Goal: Find specific page/section: Find specific page/section

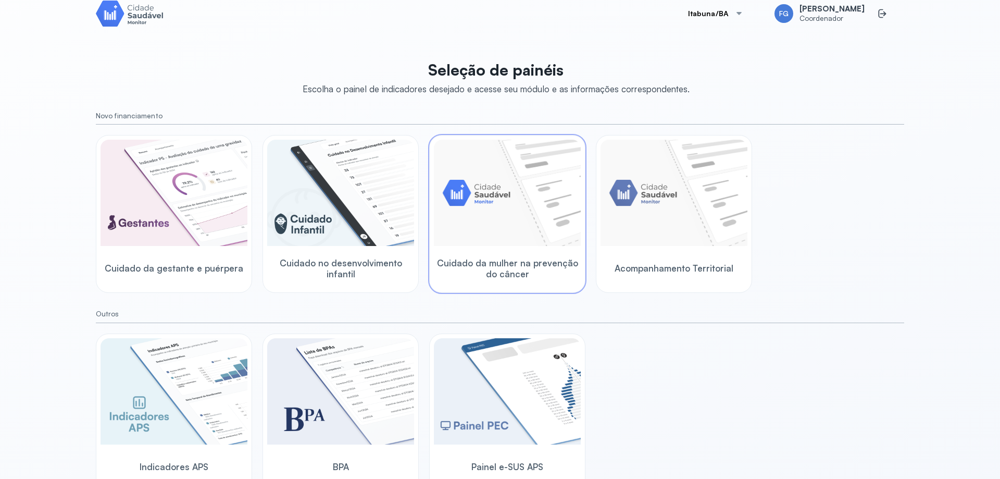
scroll to position [27, 0]
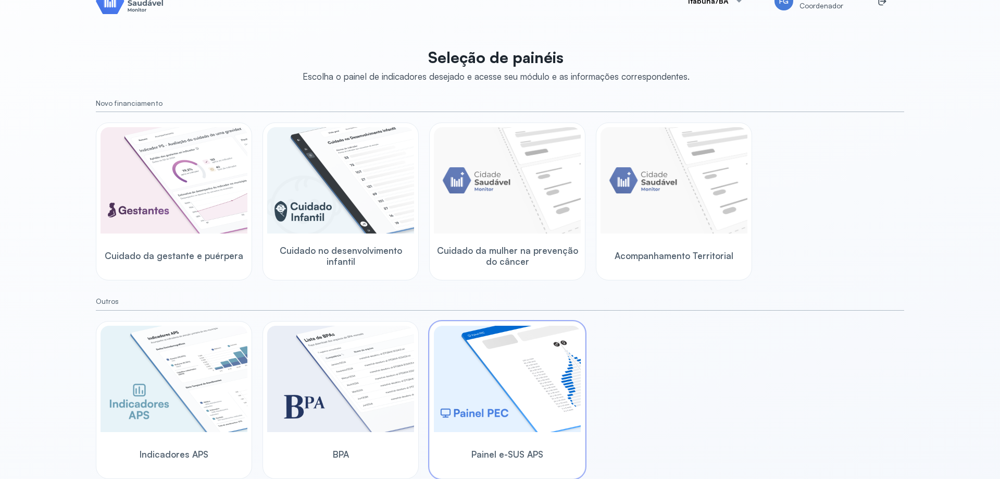
click at [486, 377] on img at bounding box center [507, 379] width 147 height 106
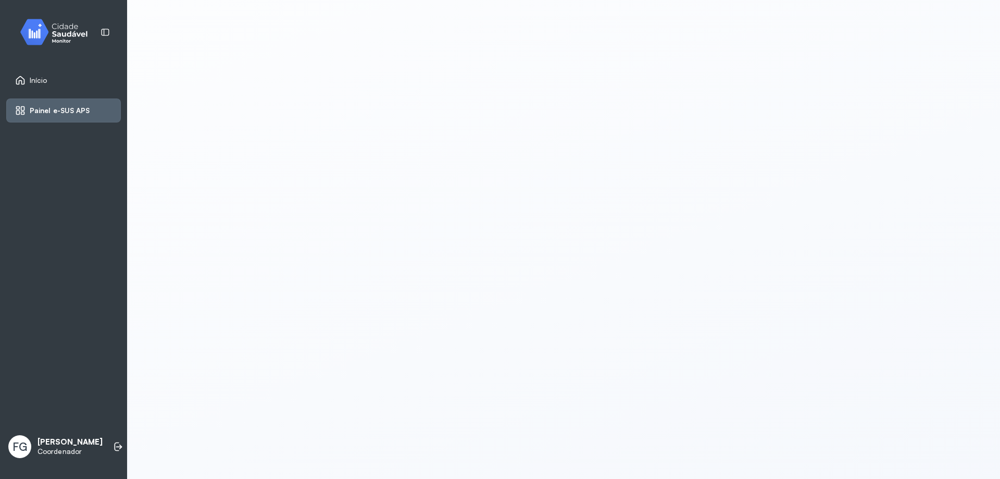
click at [33, 82] on span "Início" at bounding box center [39, 80] width 18 height 9
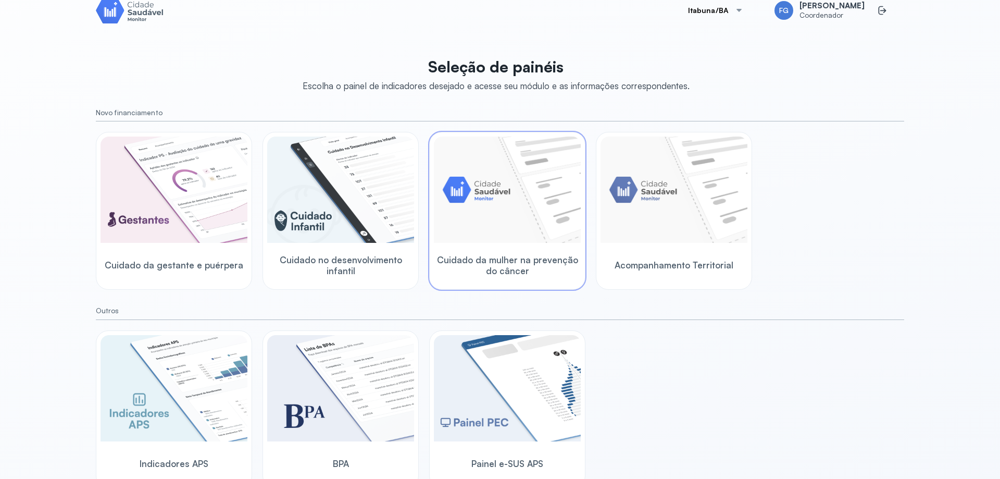
scroll to position [27, 0]
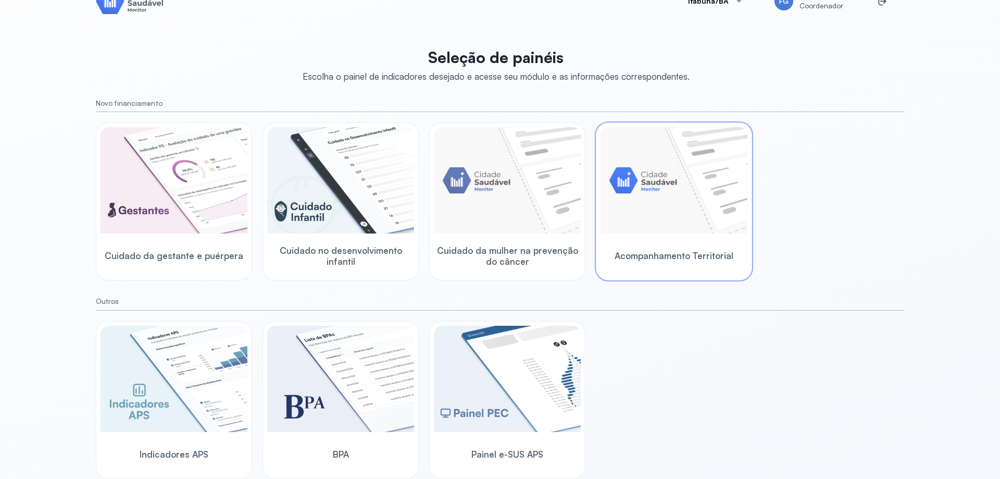
click at [632, 217] on img at bounding box center [674, 180] width 147 height 106
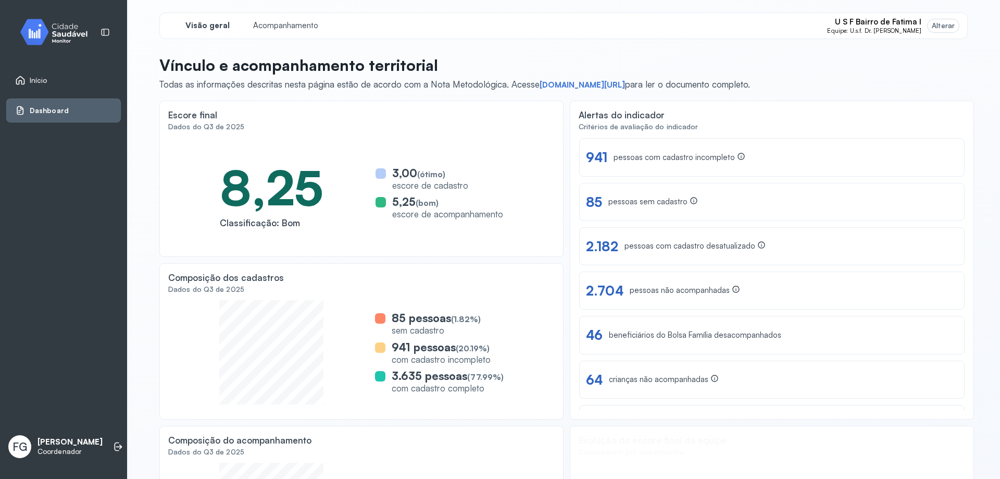
click at [31, 78] on span "Início" at bounding box center [39, 80] width 18 height 9
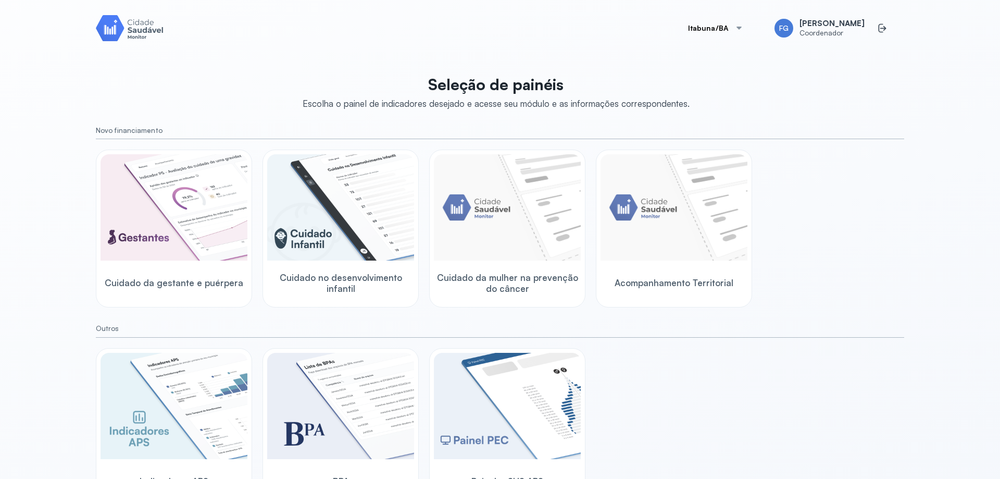
scroll to position [27, 0]
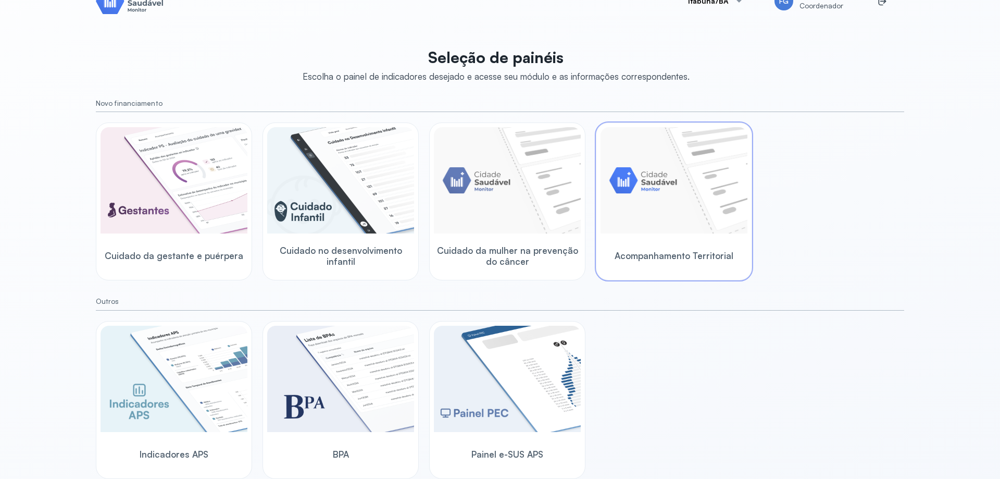
click at [634, 195] on img at bounding box center [674, 180] width 147 height 106
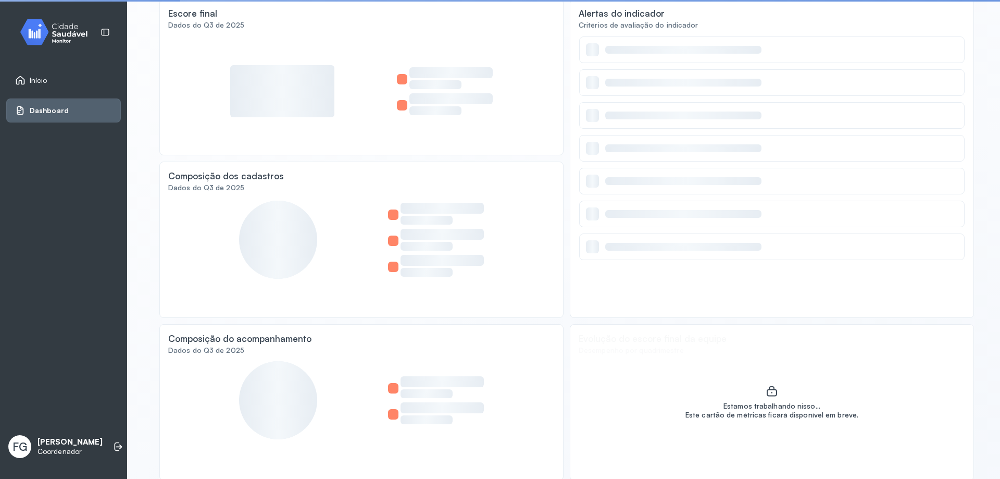
scroll to position [103, 0]
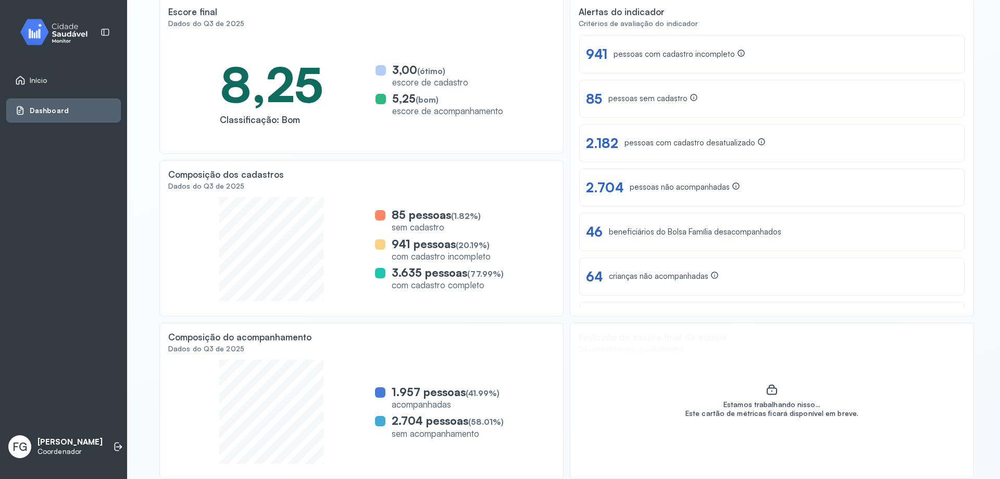
click at [38, 84] on span "Início" at bounding box center [39, 80] width 18 height 9
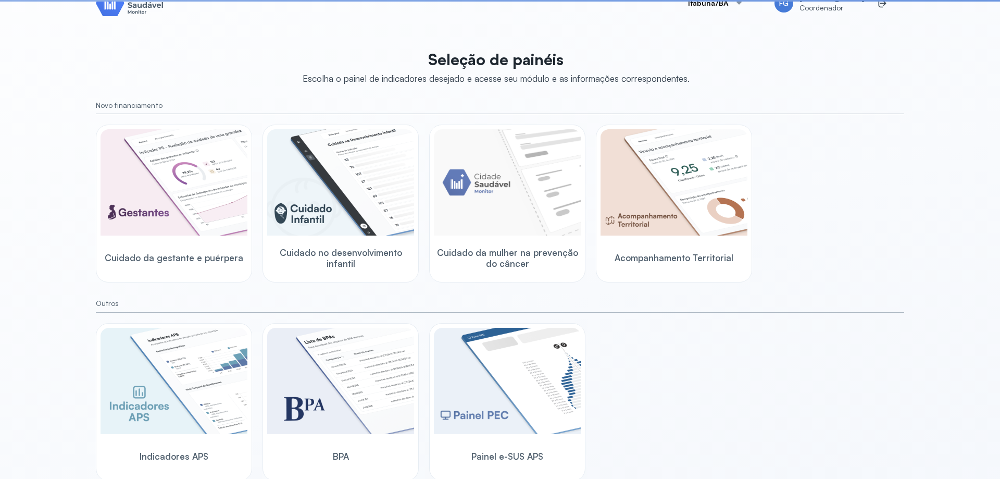
scroll to position [27, 0]
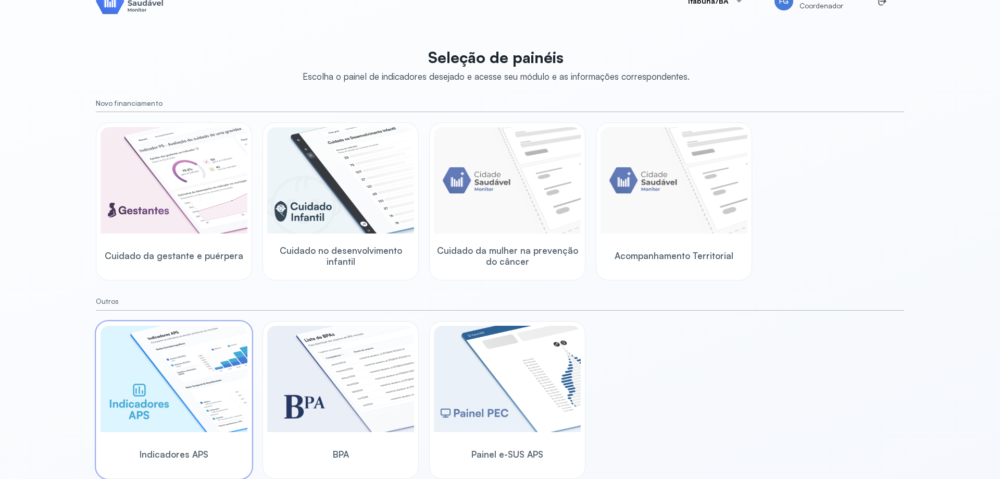
click at [209, 384] on img at bounding box center [174, 379] width 147 height 106
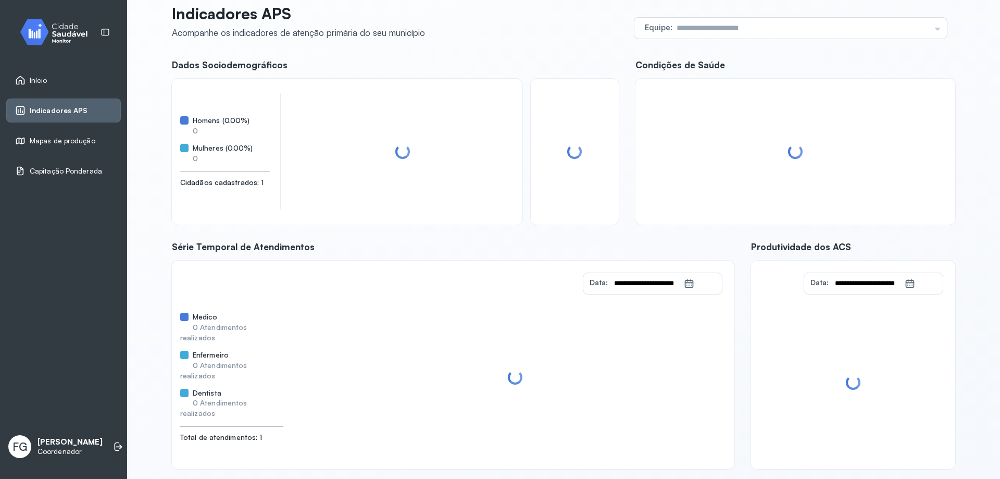
scroll to position [42, 0]
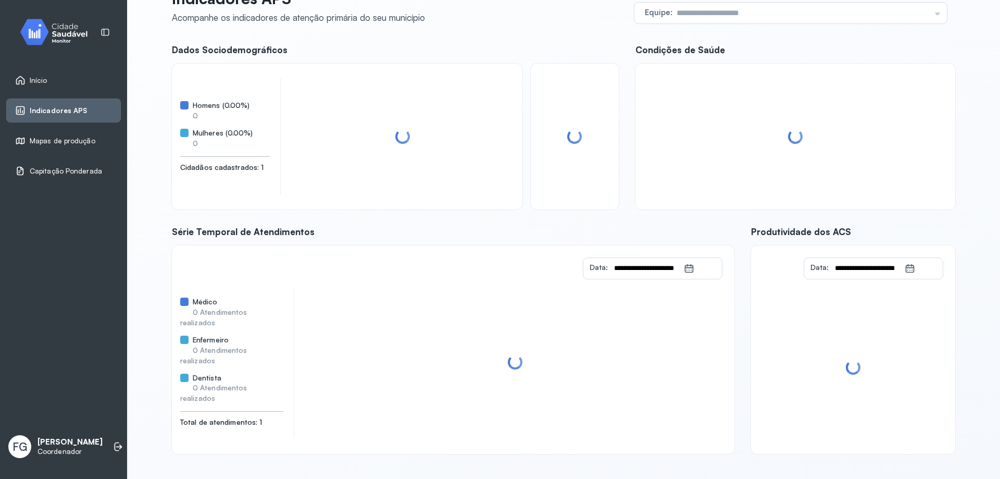
click at [51, 168] on span "Capitação Ponderada" at bounding box center [66, 171] width 72 height 9
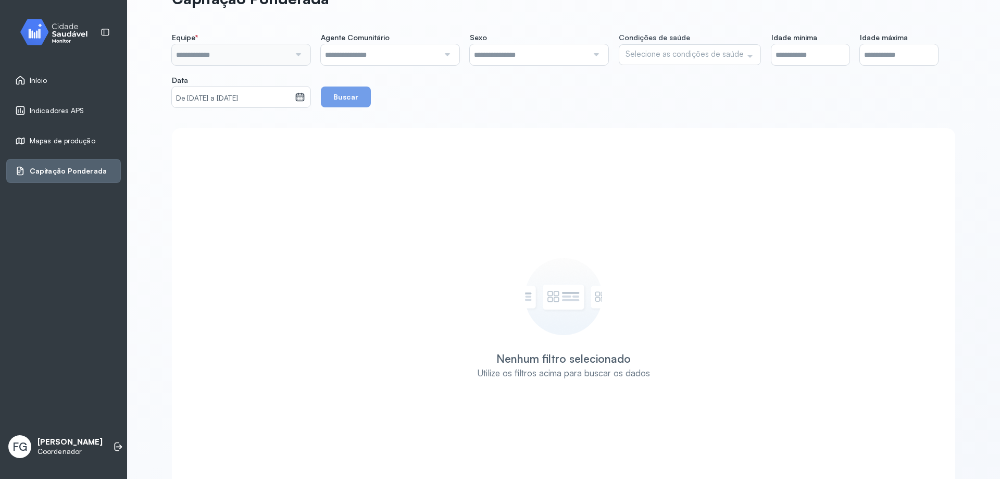
scroll to position [103, 0]
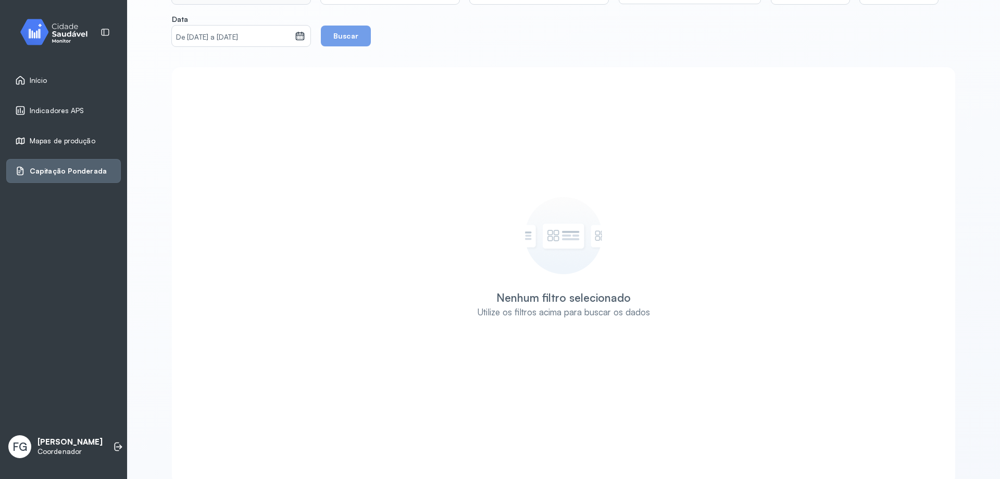
click at [54, 138] on span "Mapas de produção" at bounding box center [63, 140] width 66 height 9
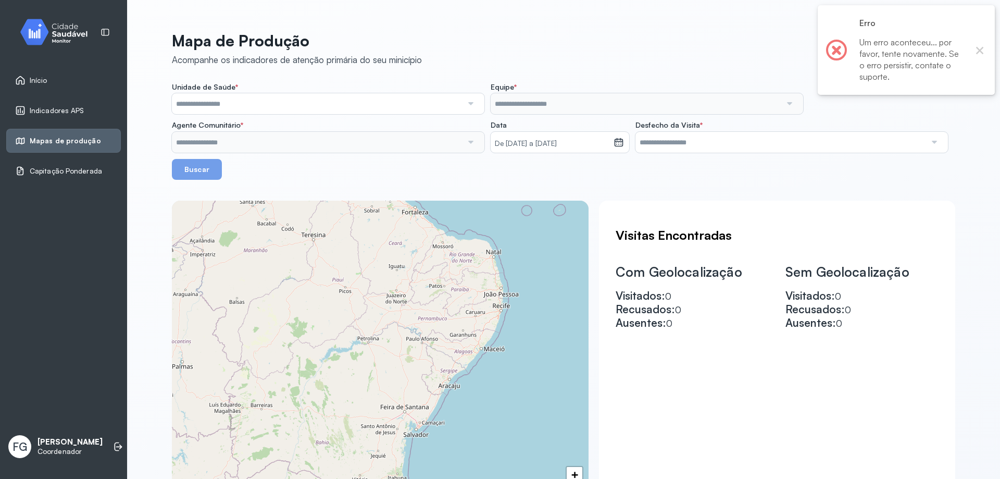
click at [296, 105] on input "text" at bounding box center [317, 103] width 291 height 21
click at [384, 107] on input "text" at bounding box center [317, 103] width 291 height 21
click at [836, 48] on div at bounding box center [836, 50] width 21 height 21
click at [975, 56] on button "×" at bounding box center [980, 50] width 14 height 14
click at [300, 102] on input "text" at bounding box center [317, 103] width 291 height 21
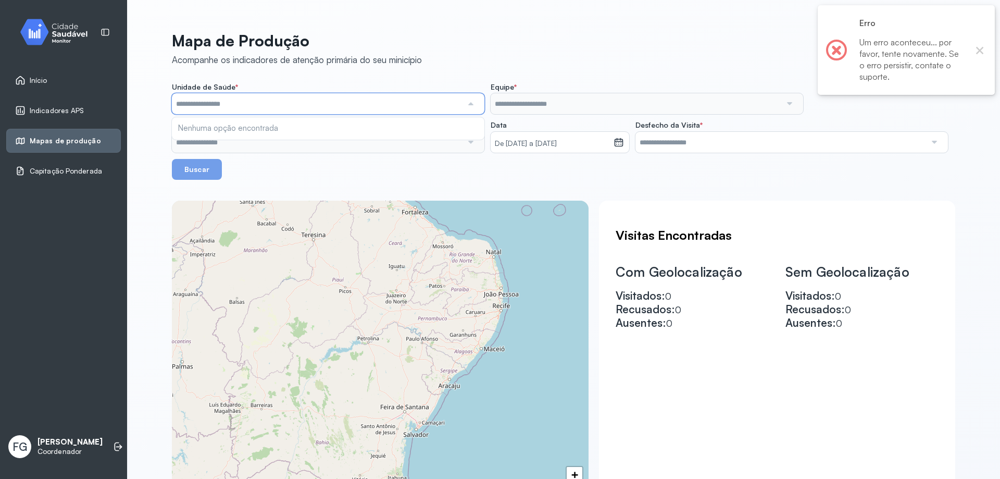
click at [253, 127] on div "Unidade de Saúde * Nenhuma opção encontrada Equipe * Nenhuma opção encontrada A…" at bounding box center [563, 130] width 783 height 97
click at [831, 50] on span at bounding box center [836, 50] width 17 height 17
click at [426, 102] on input "text" at bounding box center [317, 103] width 291 height 21
click at [206, 125] on div "Unidade de Saúde * Nenhuma opção encontrada Equipe * Nenhuma opção encontrada A…" at bounding box center [563, 130] width 783 height 97
click at [356, 105] on input "text" at bounding box center [317, 103] width 291 height 21
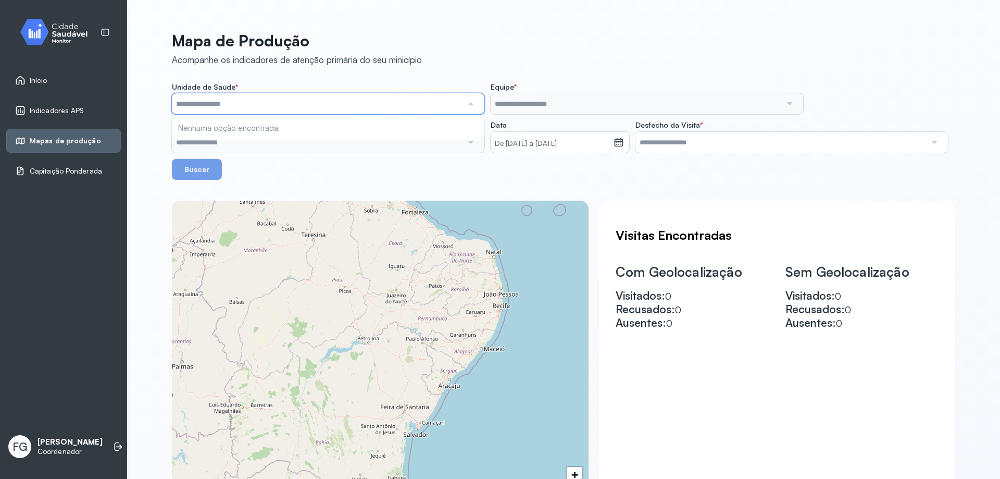
click at [452, 93] on input "text" at bounding box center [317, 103] width 291 height 21
click at [425, 101] on input "text" at bounding box center [317, 103] width 291 height 21
click at [137, 138] on div "Mapa de Produção Acompanhe os indicadores de atenção primária do seu minicípio …" at bounding box center [563, 239] width 873 height 479
click at [345, 107] on input "text" at bounding box center [317, 103] width 291 height 21
